Goal: Information Seeking & Learning: Learn about a topic

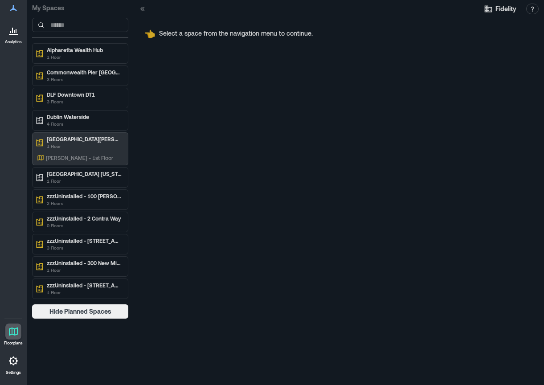
click at [53, 8] on p "My Spaces" at bounding box center [80, 8] width 96 height 9
click at [12, 12] on icon at bounding box center [13, 8] width 11 height 11
click at [12, 327] on icon at bounding box center [13, 331] width 11 height 11
click at [61, 10] on p "My Spaces" at bounding box center [80, 8] width 96 height 9
click at [144, 8] on icon at bounding box center [142, 8] width 9 height 9
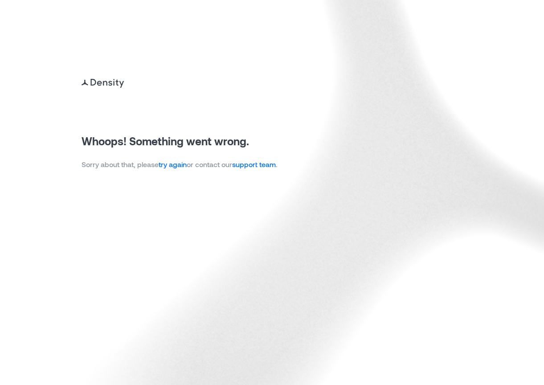
click at [180, 163] on link "try again" at bounding box center [173, 164] width 28 height 8
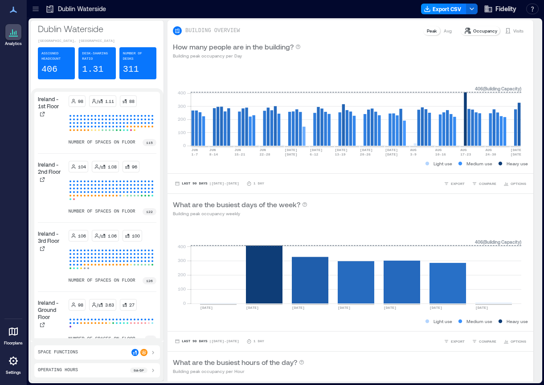
click at [38, 9] on icon at bounding box center [35, 8] width 9 height 9
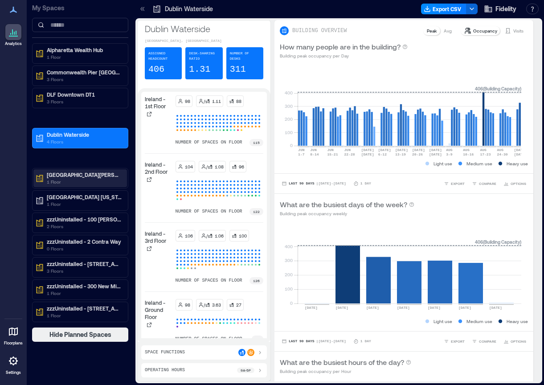
click at [69, 177] on p "[GEOGRAPHIC_DATA][PERSON_NAME]" at bounding box center [84, 174] width 75 height 7
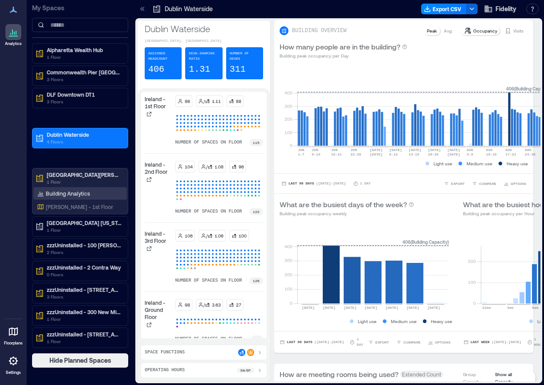
click at [86, 187] on div "Building Analytics" at bounding box center [80, 193] width 94 height 12
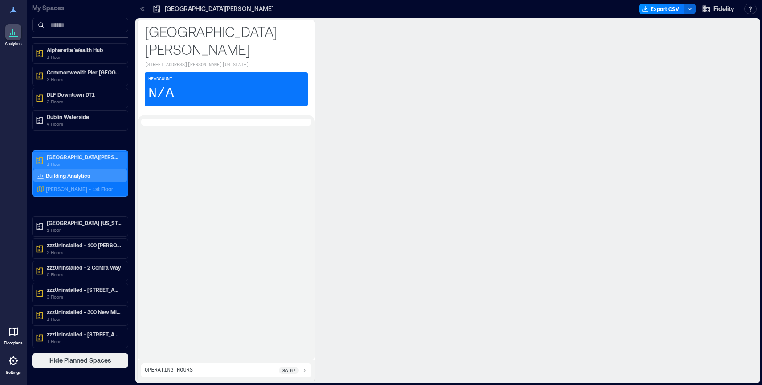
click at [60, 159] on p "[GEOGRAPHIC_DATA][PERSON_NAME]" at bounding box center [84, 156] width 75 height 7
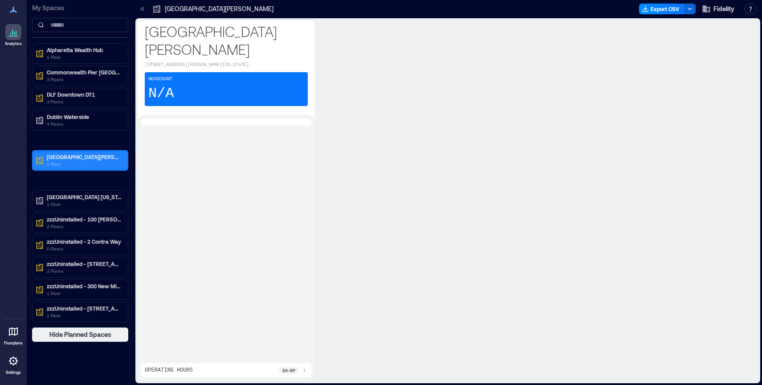
click at [55, 158] on p "[GEOGRAPHIC_DATA][PERSON_NAME]" at bounding box center [84, 156] width 75 height 7
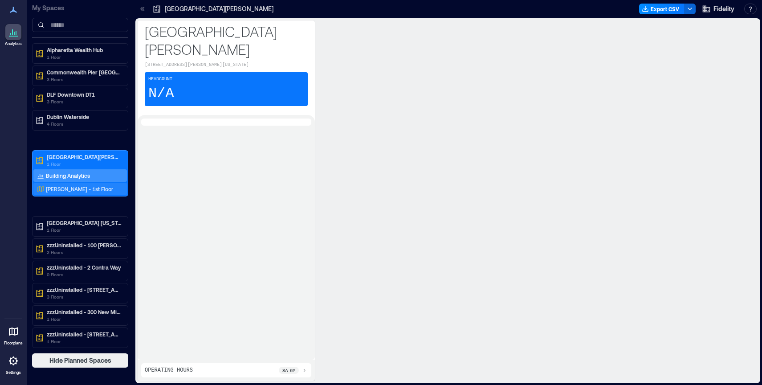
click at [75, 191] on p "[PERSON_NAME] - 1st Floor" at bounding box center [79, 188] width 67 height 7
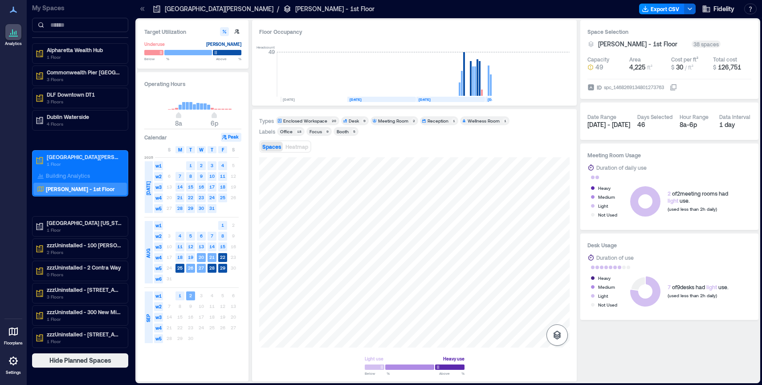
click at [543, 336] on button "button" at bounding box center [556, 334] width 21 height 21
click at [543, 317] on p "Spaces" at bounding box center [556, 316] width 15 height 5
click at [543, 289] on icon "button" at bounding box center [557, 287] width 11 height 11
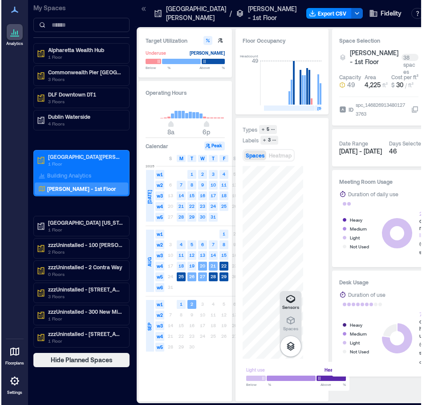
scroll to position [0, 156]
